Goal: Task Accomplishment & Management: Complete application form

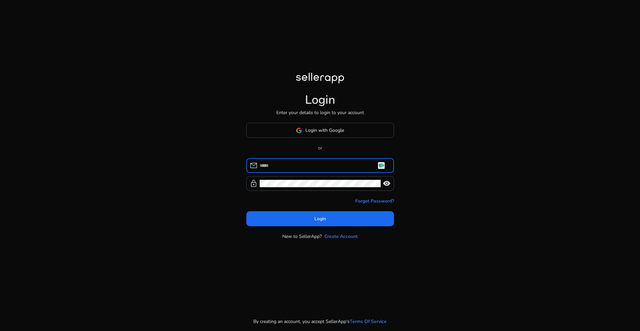
click at [304, 168] on input at bounding box center [324, 165] width 129 height 7
click at [381, 165] on input at bounding box center [324, 165] width 129 height 7
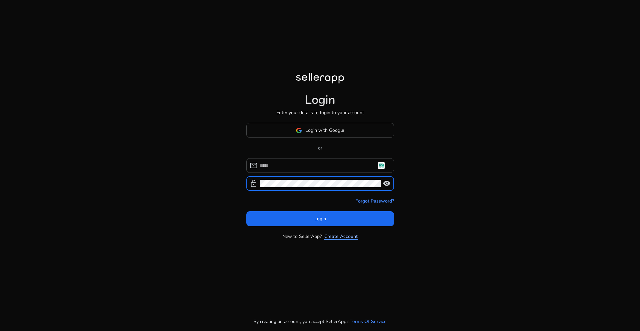
click at [347, 238] on link "Create Account" at bounding box center [341, 236] width 33 height 7
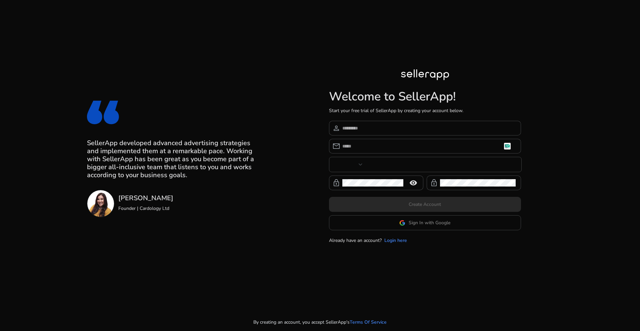
type input "***"
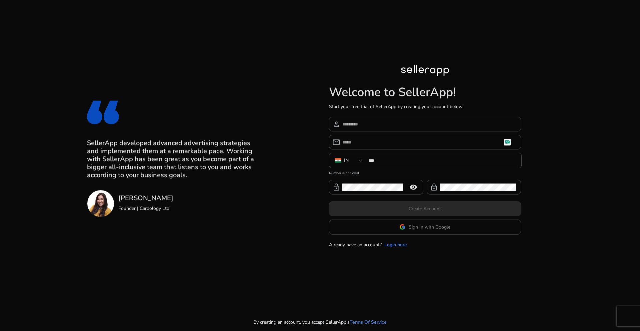
click at [367, 122] on input at bounding box center [429, 123] width 173 height 7
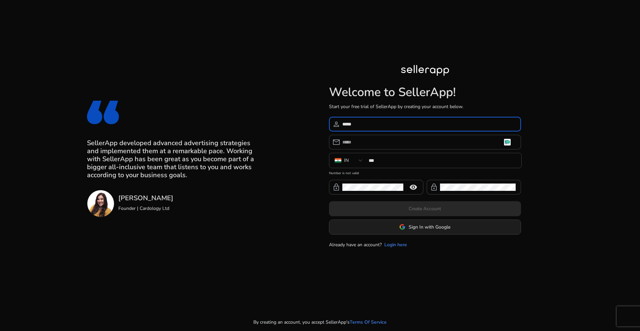
type input "*****"
click at [420, 231] on span at bounding box center [425, 227] width 191 height 16
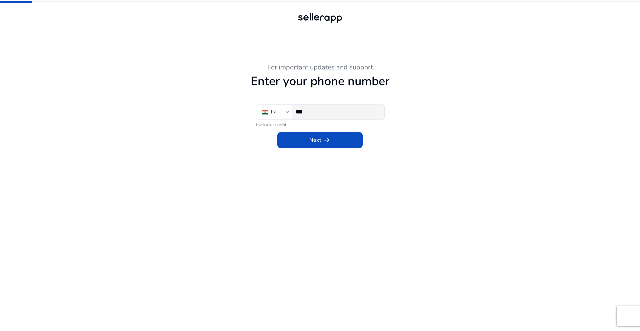
click at [351, 117] on div "***" at bounding box center [337, 112] width 83 height 15
type input "**********"
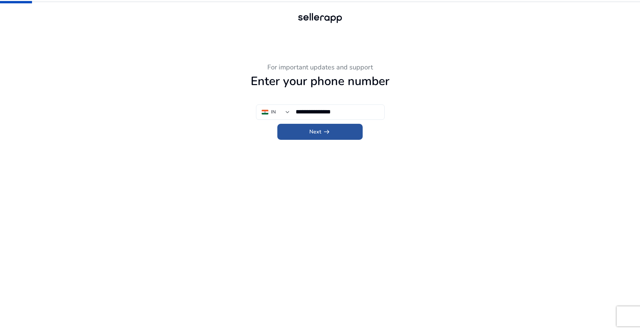
click at [341, 136] on span at bounding box center [320, 132] width 85 height 16
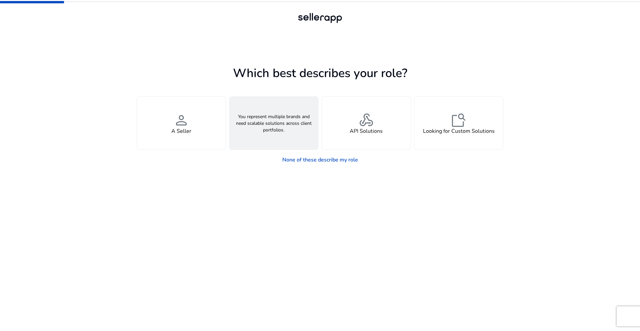
click at [265, 146] on div "groups An Agency" at bounding box center [274, 123] width 89 height 53
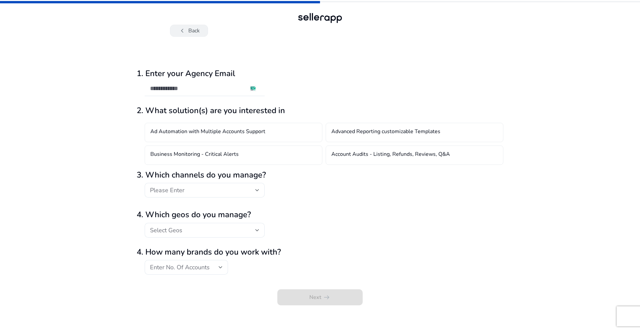
click at [185, 33] on span "chevron_left" at bounding box center [182, 31] width 8 height 8
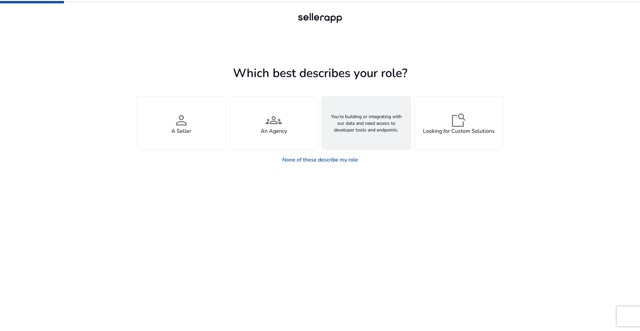
click at [371, 129] on h4 "API Solutions" at bounding box center [366, 131] width 33 height 6
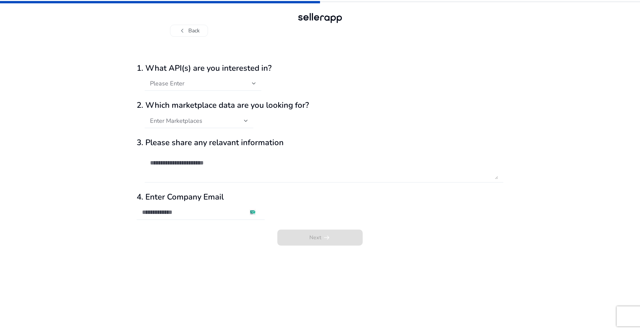
click at [218, 81] on div "Please Enter" at bounding box center [201, 83] width 102 height 7
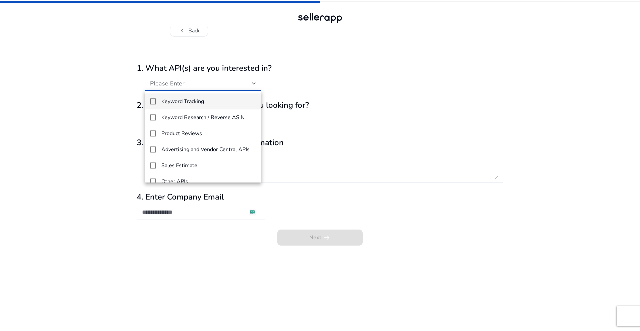
click at [213, 102] on span "Keyword Tracking" at bounding box center [208, 101] width 95 height 6
click at [215, 115] on h4 "Keyword Research / Reverse ASIN" at bounding box center [202, 117] width 83 height 6
click at [310, 107] on div at bounding box center [320, 165] width 640 height 331
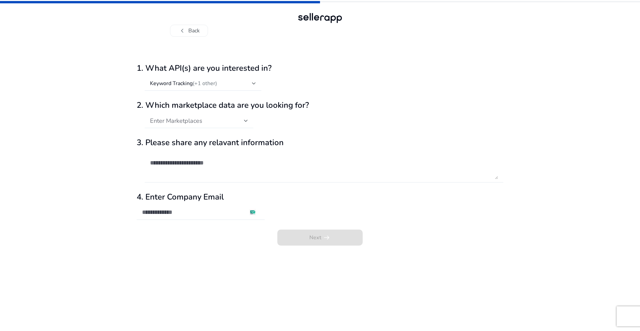
click at [219, 116] on div "Enter Marketplaces" at bounding box center [199, 120] width 98 height 15
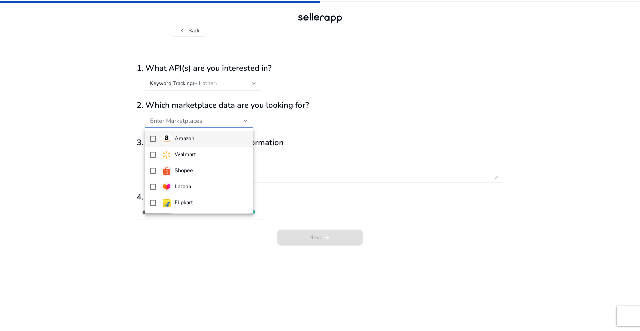
click at [219, 126] on div at bounding box center [320, 165] width 640 height 331
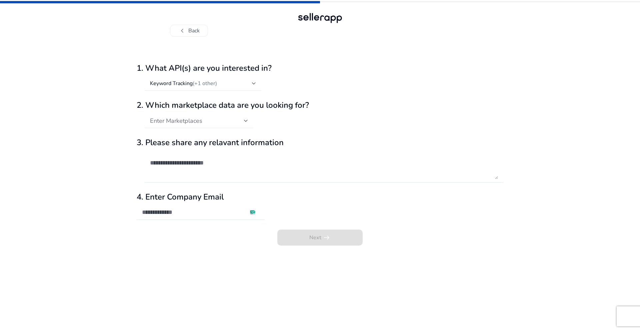
click at [219, 126] on div "Enter Marketplaces" at bounding box center [199, 120] width 98 height 15
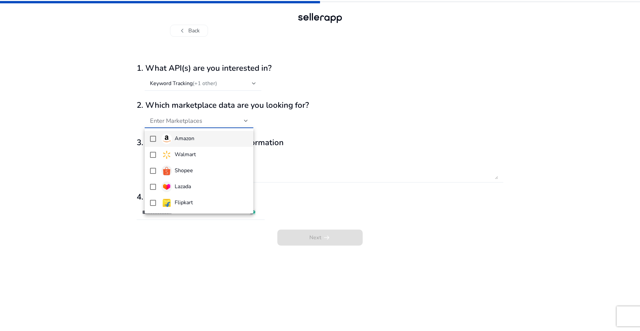
click at [193, 138] on h4 "Amazon" at bounding box center [185, 138] width 20 height 6
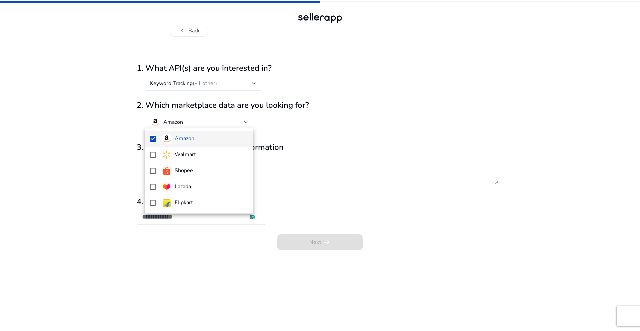
click at [308, 168] on div at bounding box center [320, 165] width 640 height 331
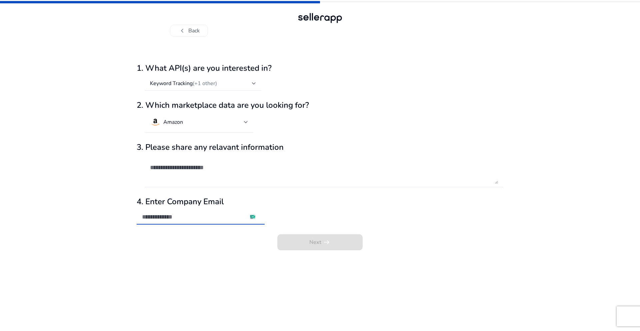
click at [212, 215] on input "email" at bounding box center [200, 216] width 117 height 7
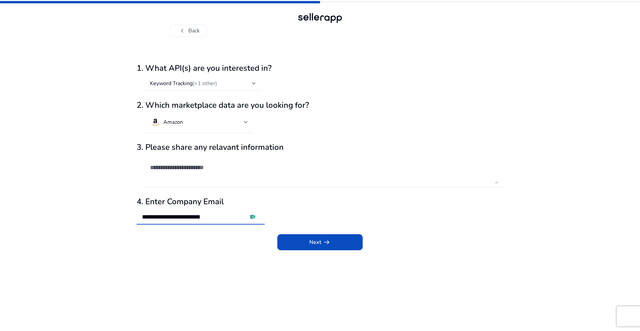
type input "**********"
click at [278, 234] on button "Next arrow_right_alt" at bounding box center [320, 242] width 85 height 16
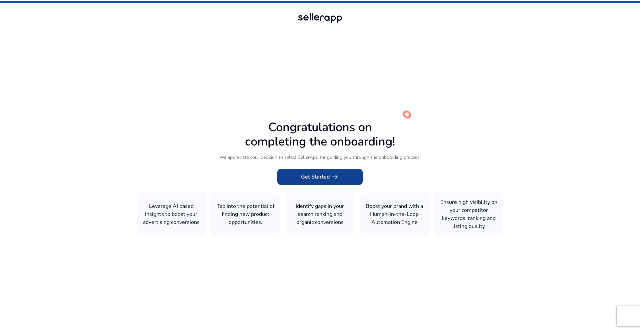
click at [286, 183] on span at bounding box center [320, 177] width 85 height 16
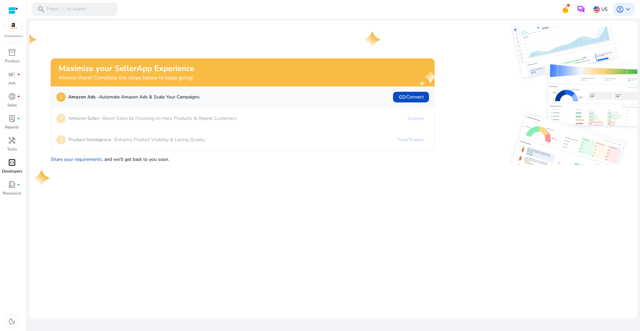
click at [13, 162] on span "code_blocks" at bounding box center [12, 162] width 8 height 8
